Goal: Navigation & Orientation: Go to known website

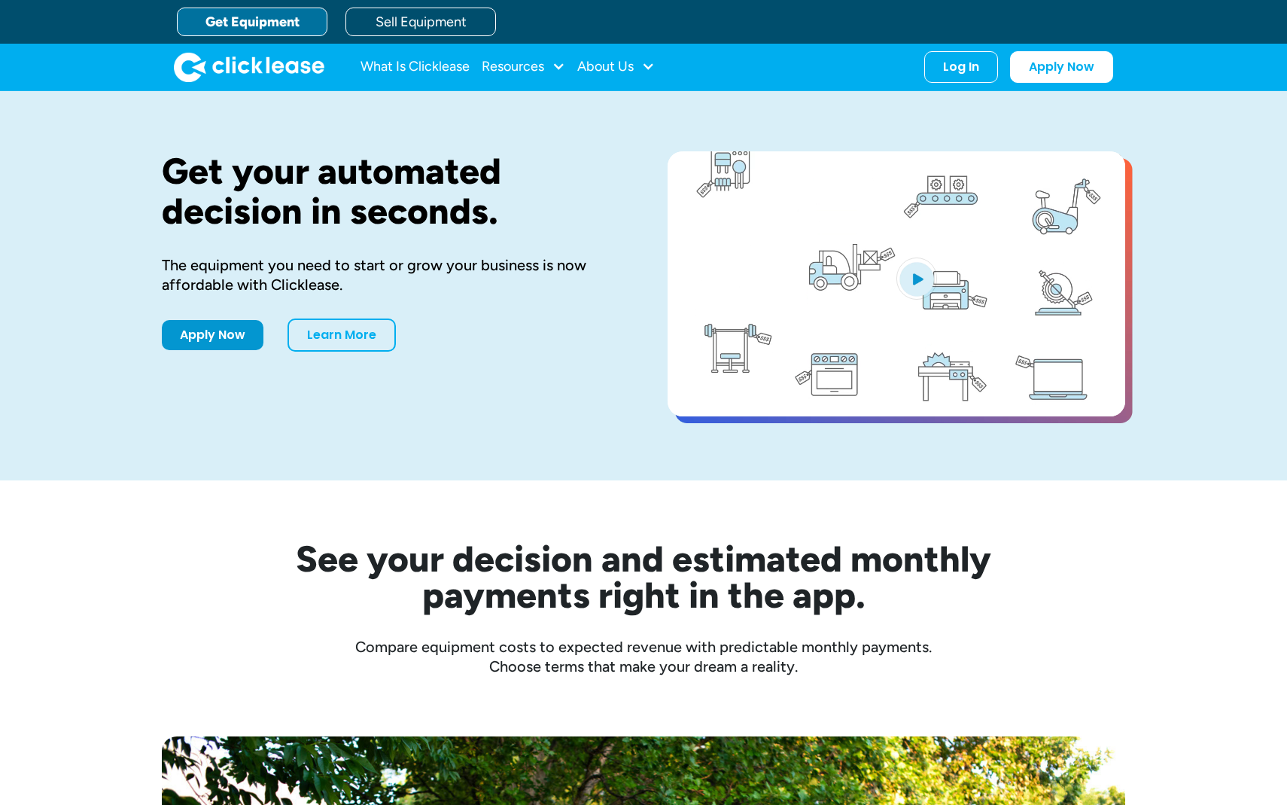
click at [765, 126] on div "Get your automated decision in seconds. The equipment you need to start or grow…" at bounding box center [644, 285] width 964 height 389
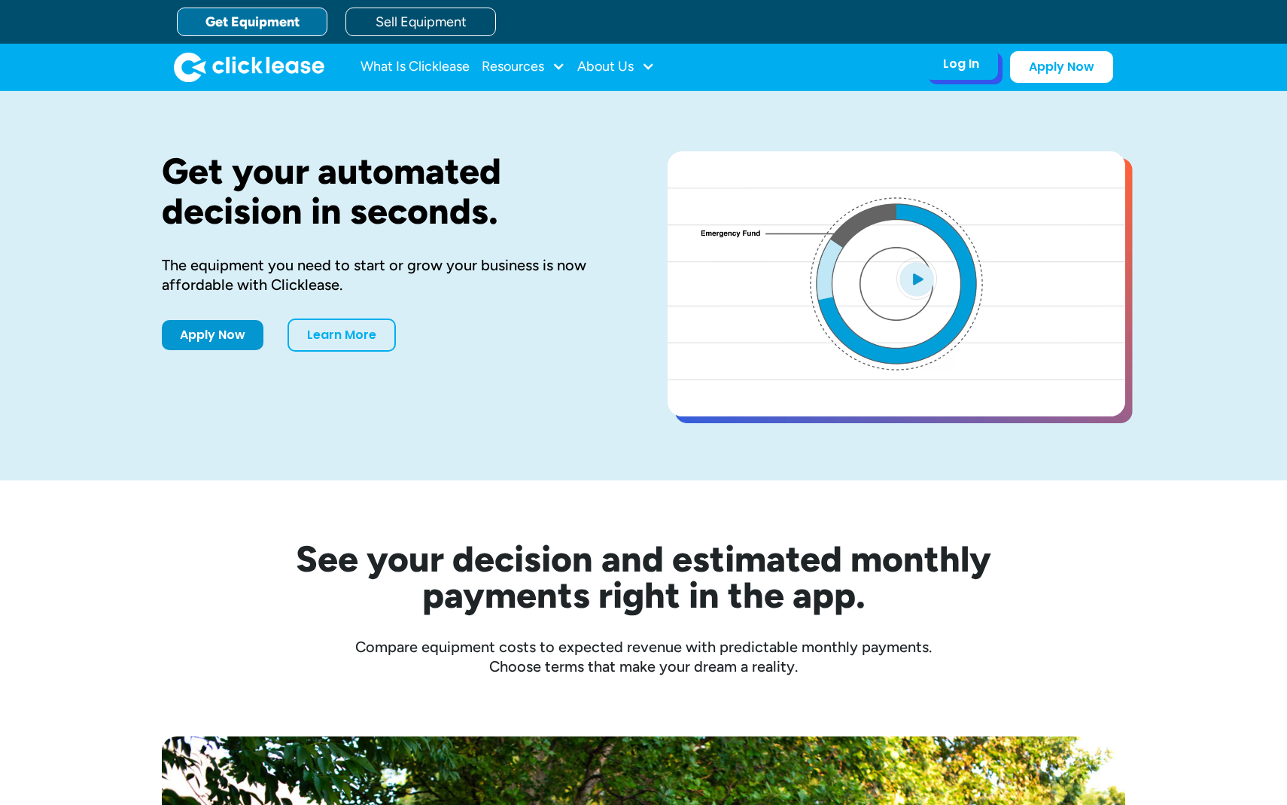
click at [960, 64] on div "Log In" at bounding box center [961, 63] width 36 height 15
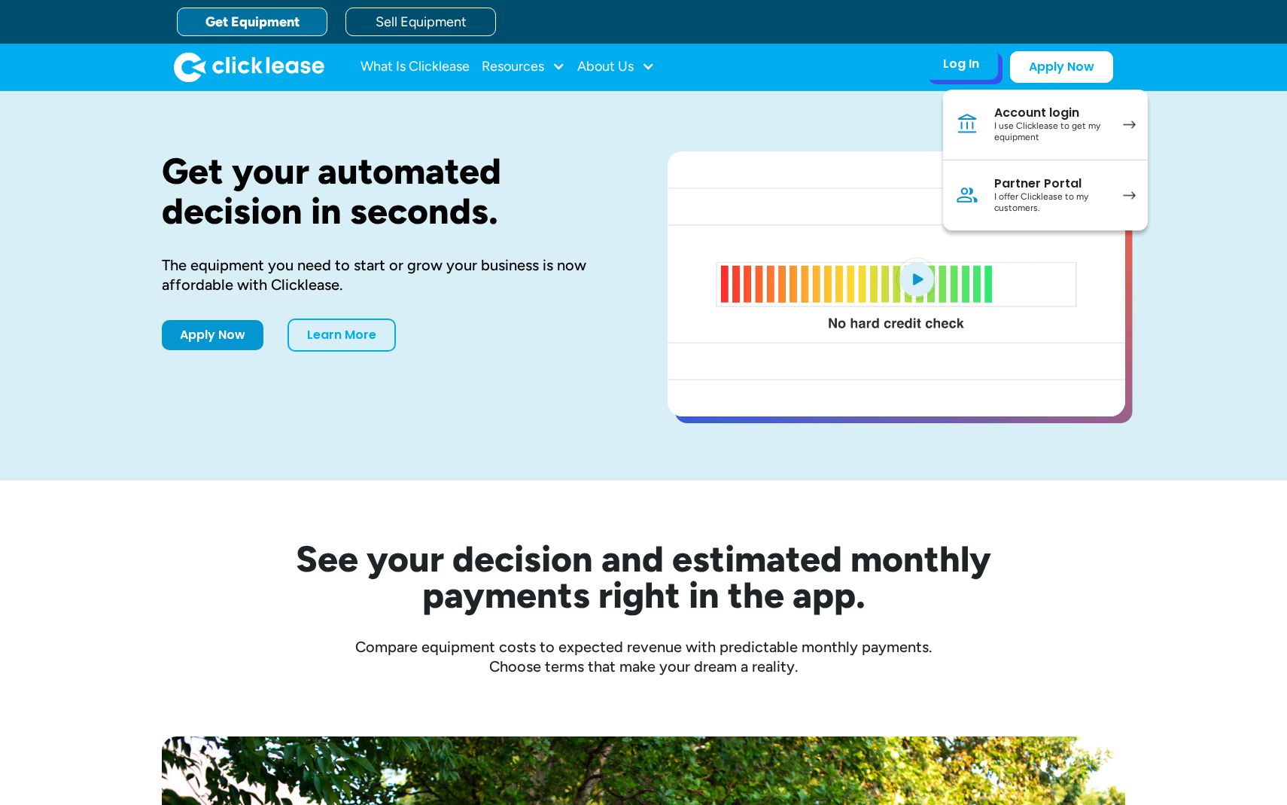
click at [1004, 191] on div "I offer Clicklease to my customers." at bounding box center [1051, 202] width 114 height 23
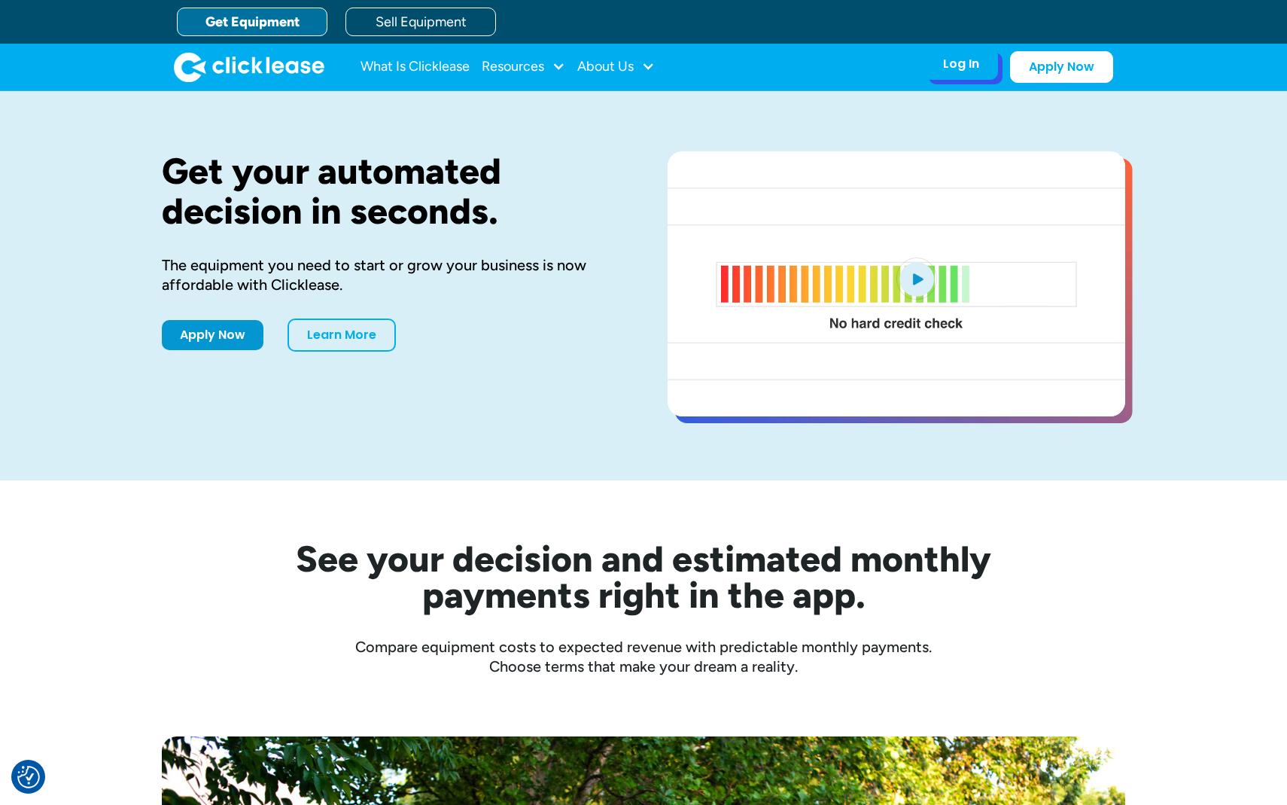
click at [966, 56] on div "Log In" at bounding box center [961, 63] width 36 height 15
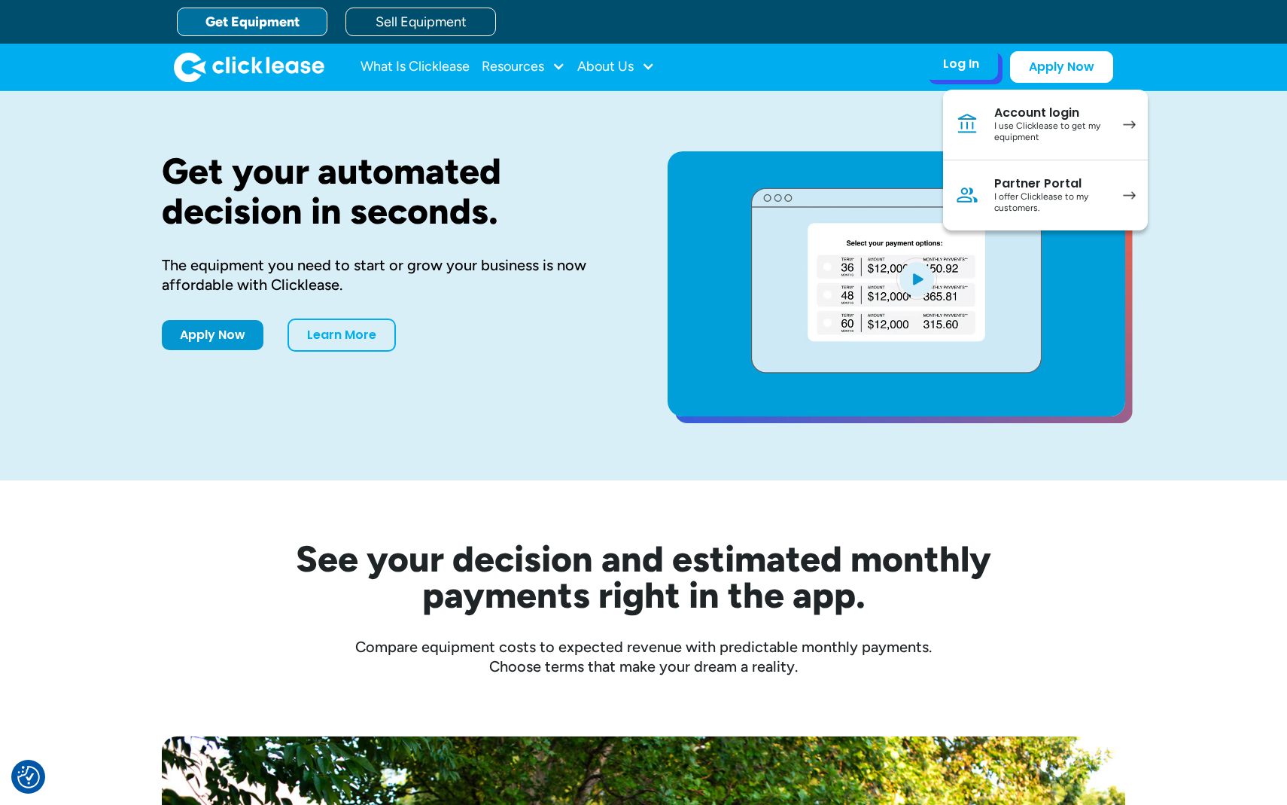
click at [1135, 195] on img at bounding box center [1129, 195] width 13 height 8
